Goal: Task Accomplishment & Management: Manage account settings

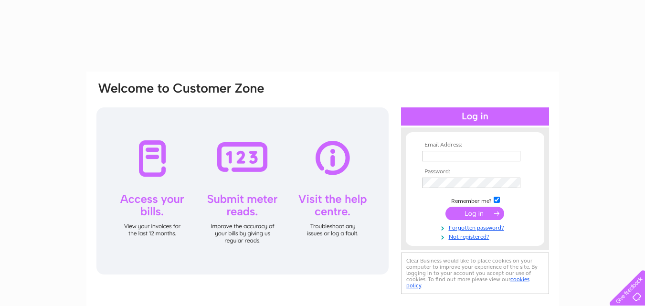
click at [442, 157] on input "text" at bounding box center [471, 156] width 98 height 11
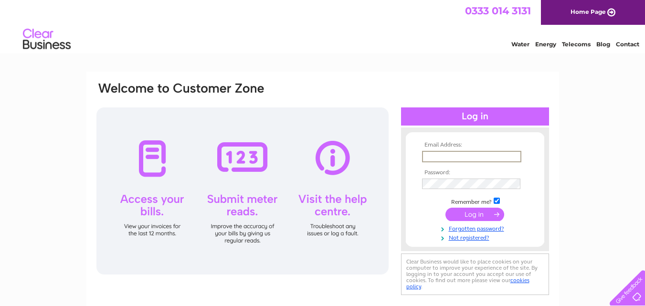
type input "[EMAIL_ADDRESS][DOMAIN_NAME]"
click at [463, 212] on input "submit" at bounding box center [474, 214] width 59 height 13
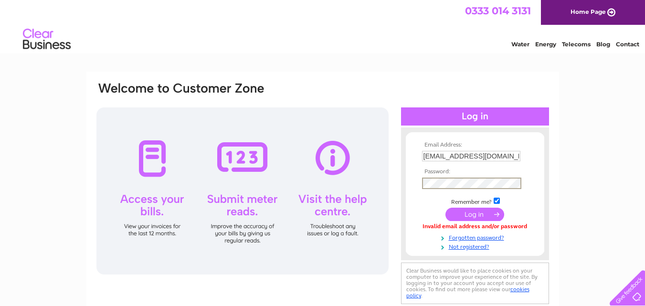
click at [456, 211] on input "submit" at bounding box center [474, 214] width 59 height 13
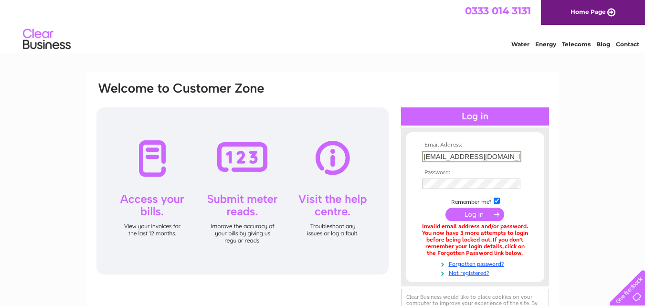
click at [502, 157] on input "[EMAIL_ADDRESS][DOMAIN_NAME]" at bounding box center [471, 156] width 99 height 11
click at [445, 156] on input "[EMAIL_ADDRESS][DOMAIN_NAME]" at bounding box center [471, 156] width 99 height 11
drag, startPoint x: 424, startPoint y: 156, endPoint x: 652, endPoint y: 158, distance: 227.8
click at [645, 164] on html "Email Address: accounts@drakeandmacefield.co.uk Password:" at bounding box center [322, 256] width 645 height 513
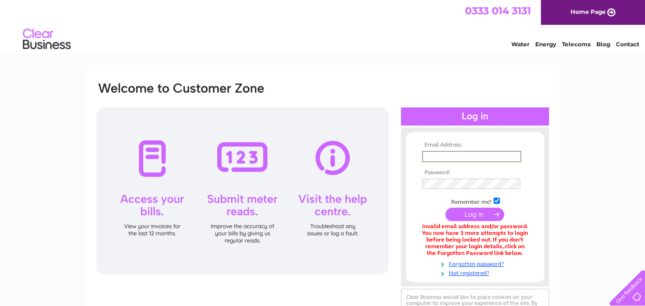
scroll to position [0, 0]
click at [456, 159] on input "text" at bounding box center [471, 156] width 99 height 11
type input "steven@drakeandmacefield.co.uk"
click at [467, 212] on input "submit" at bounding box center [474, 214] width 59 height 13
click at [511, 156] on input "[PERSON_NAME][EMAIL_ADDRESS][DOMAIN_NAME]" at bounding box center [471, 156] width 99 height 11
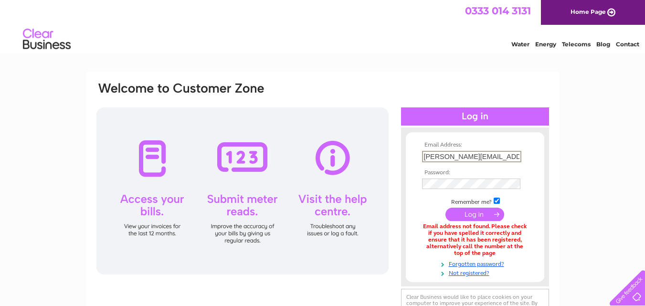
scroll to position [0, 8]
drag, startPoint x: 422, startPoint y: 155, endPoint x: 652, endPoint y: 169, distance: 230.1
click at [645, 166] on html "Email Address: steven@drakeandmacefield.co.uk Password:" at bounding box center [322, 256] width 645 height 513
click at [460, 158] on input "text" at bounding box center [471, 156] width 99 height 11
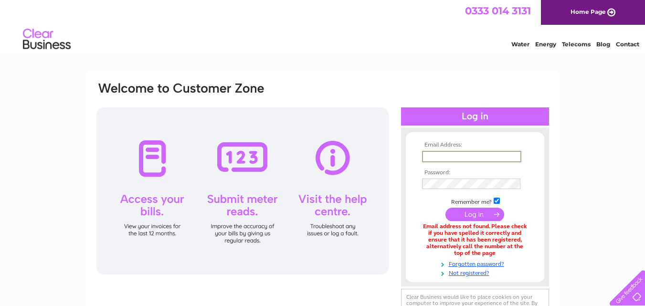
type input "[EMAIL_ADDRESS][DOMAIN_NAME]"
click at [459, 212] on input "submit" at bounding box center [474, 214] width 59 height 13
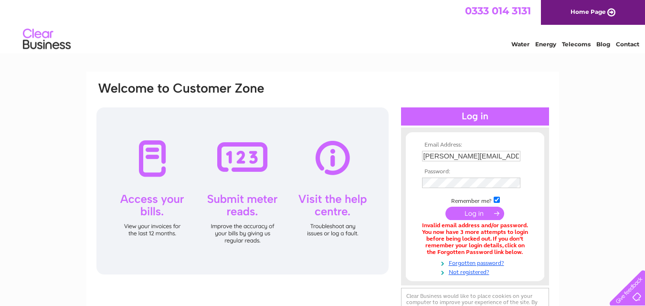
click at [466, 211] on input "submit" at bounding box center [474, 213] width 59 height 13
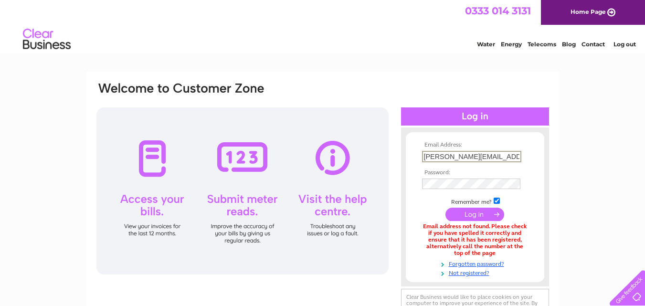
scroll to position [0, 8]
drag, startPoint x: 424, startPoint y: 155, endPoint x: 652, endPoint y: 163, distance: 228.4
click at [645, 150] on html "Email Address: steven@drakeandmacefield.co.uk Password:" at bounding box center [322, 256] width 645 height 513
type input "accounts@drakeandmacefield.co.uk"
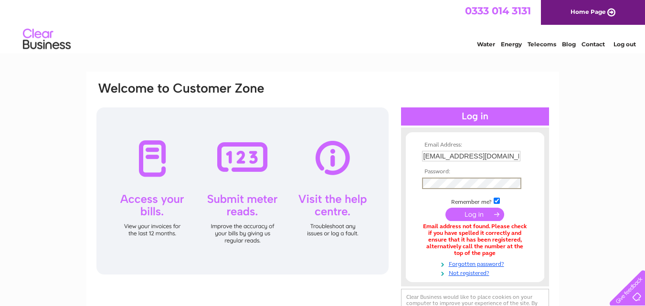
click at [472, 214] on input "submit" at bounding box center [474, 214] width 59 height 13
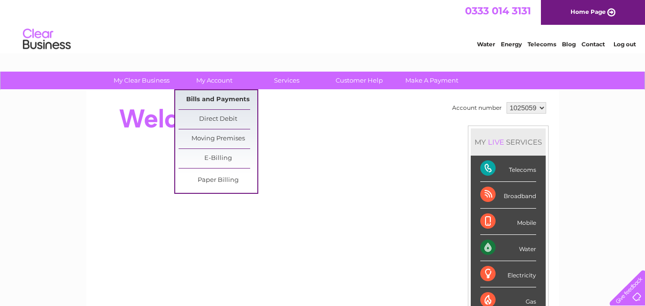
click at [216, 98] on link "Bills and Payments" at bounding box center [218, 99] width 79 height 19
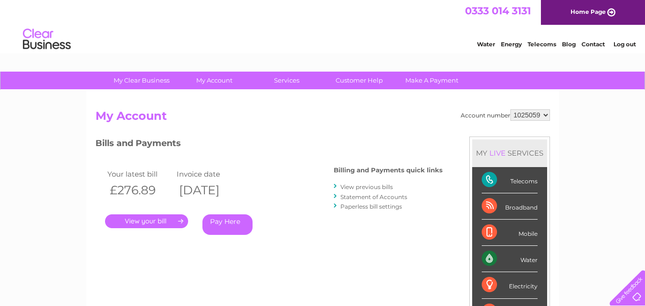
click at [153, 216] on link "." at bounding box center [146, 221] width 83 height 14
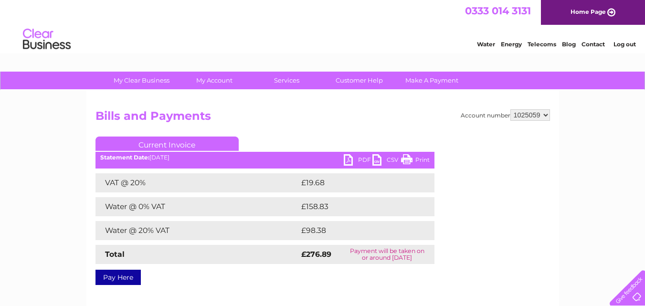
click at [348, 158] on link "PDF" at bounding box center [358, 161] width 29 height 14
click at [624, 45] on link "Log out" at bounding box center [625, 44] width 22 height 7
